Goal: Check status: Check status

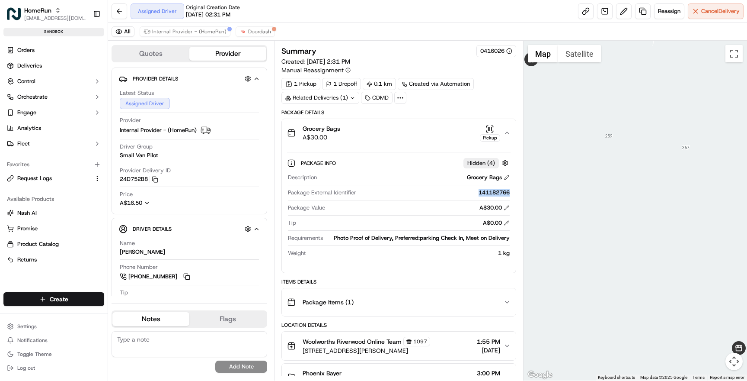
scroll to position [22, 0]
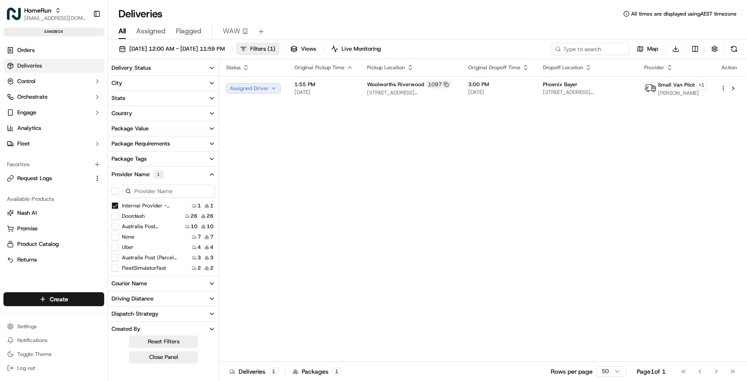
scroll to position [2, 0]
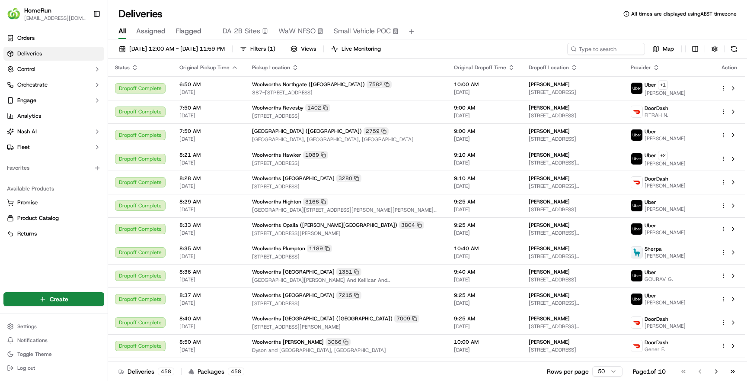
click at [511, 16] on div "Deliveries All times are displayed using AEST timezone" at bounding box center [427, 14] width 639 height 14
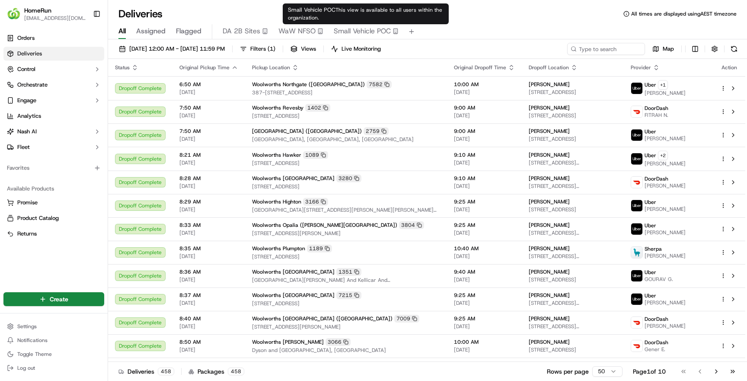
click at [359, 31] on span "Small Vehicle POC" at bounding box center [362, 31] width 57 height 10
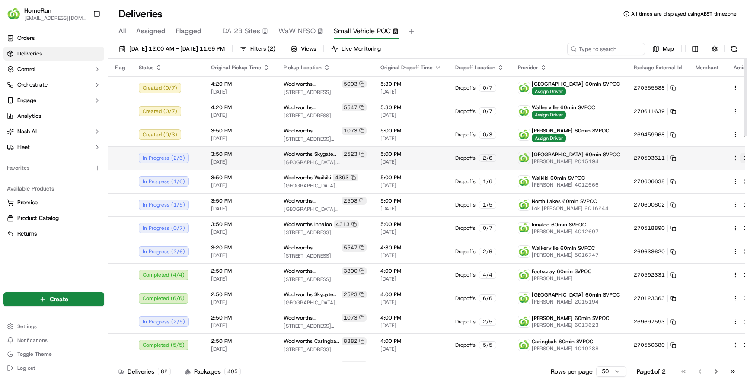
click at [740, 157] on button at bounding box center [745, 158] width 10 height 10
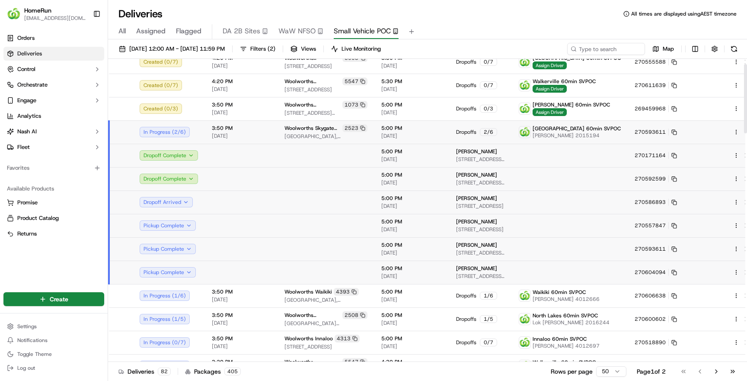
scroll to position [22, 0]
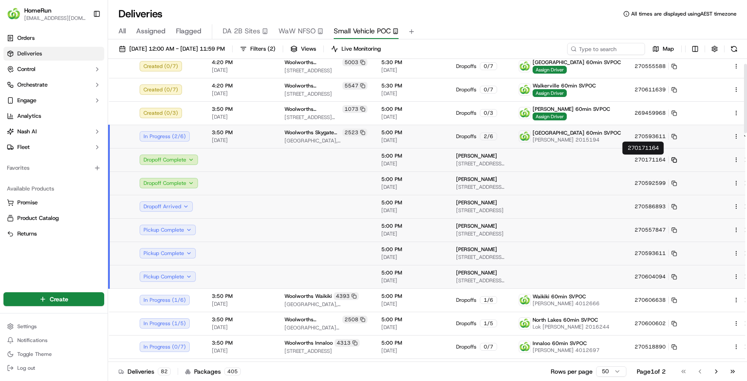
click at [672, 157] on icon at bounding box center [675, 160] width 6 height 6
click at [571, 166] on td at bounding box center [570, 159] width 116 height 23
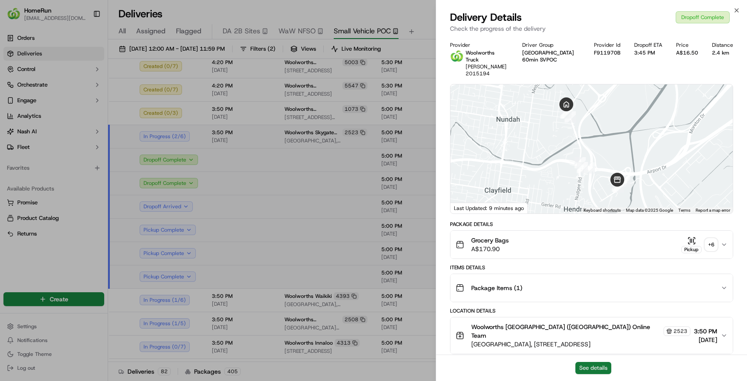
click at [597, 369] on button "See details" at bounding box center [594, 368] width 36 height 12
